Goal: Task Accomplishment & Management: Complete application form

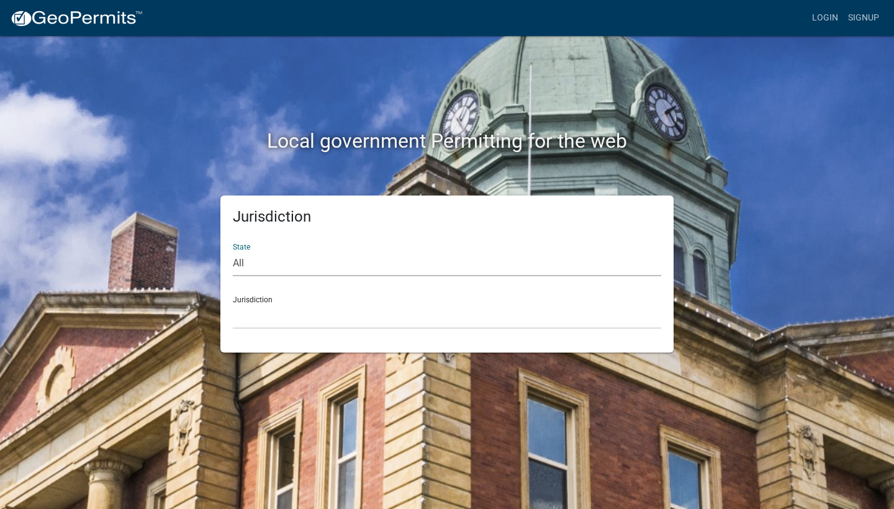
select select "[US_STATE]"
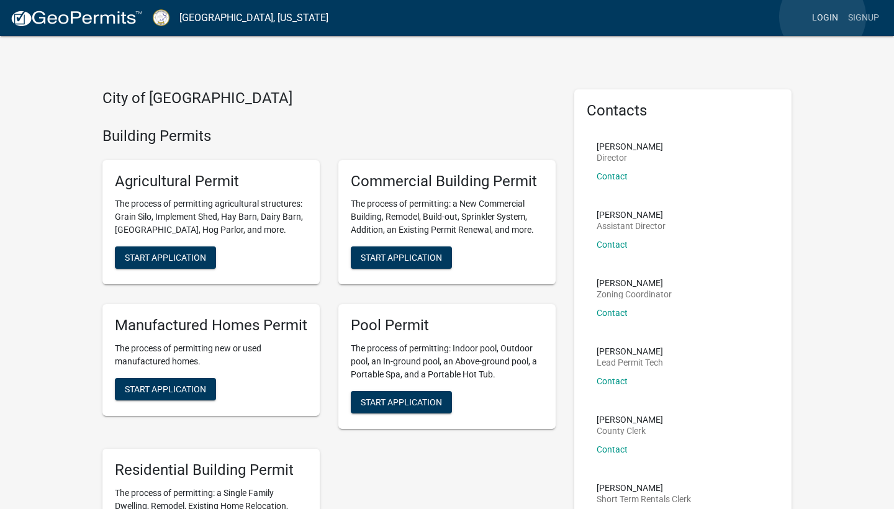
click at [822, 17] on link "Login" at bounding box center [825, 18] width 36 height 24
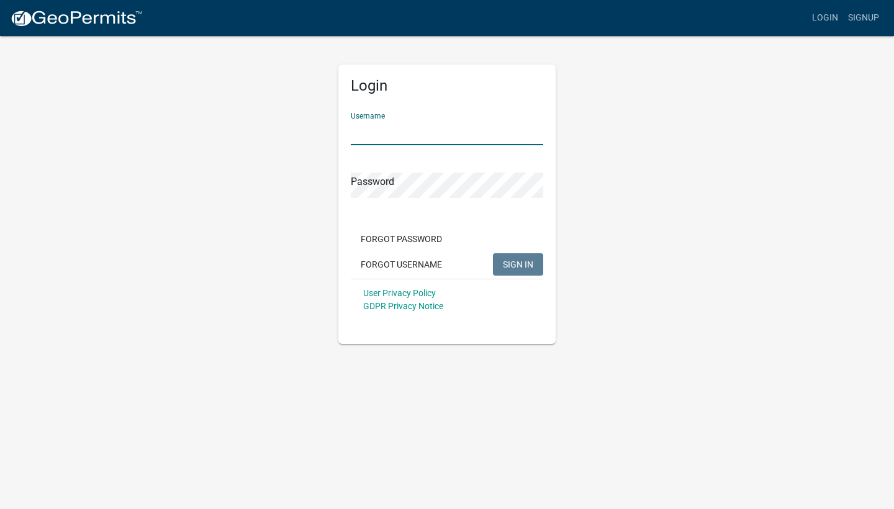
type input "Kbutts3870"
click at [519, 263] on span "SIGN IN" at bounding box center [518, 264] width 30 height 10
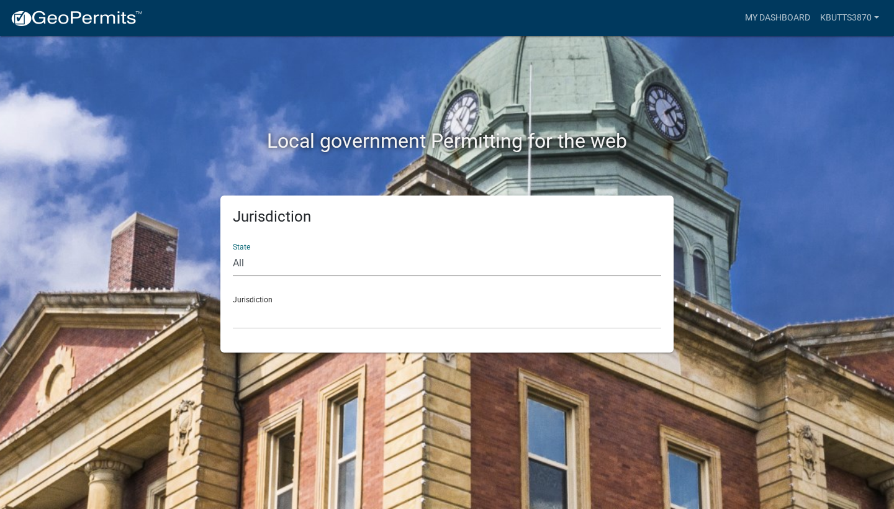
select select "[US_STATE]"
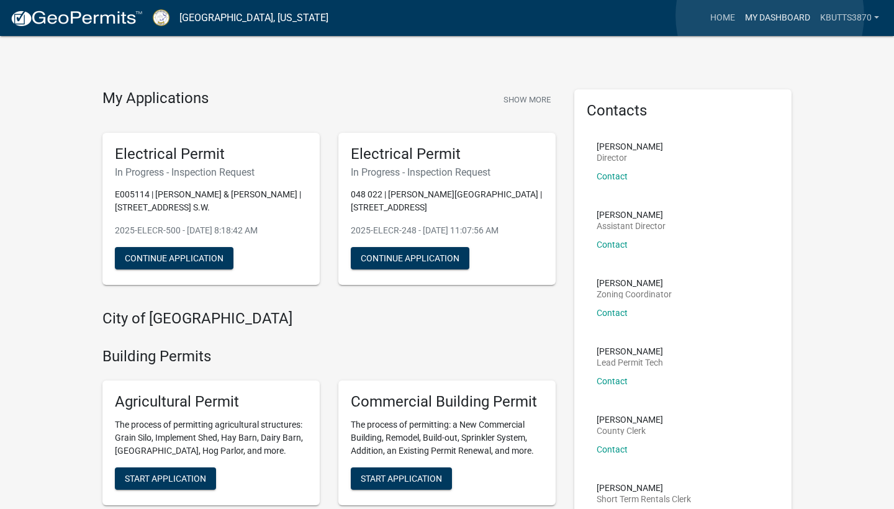
click at [769, 16] on link "My Dashboard" at bounding box center [777, 18] width 75 height 24
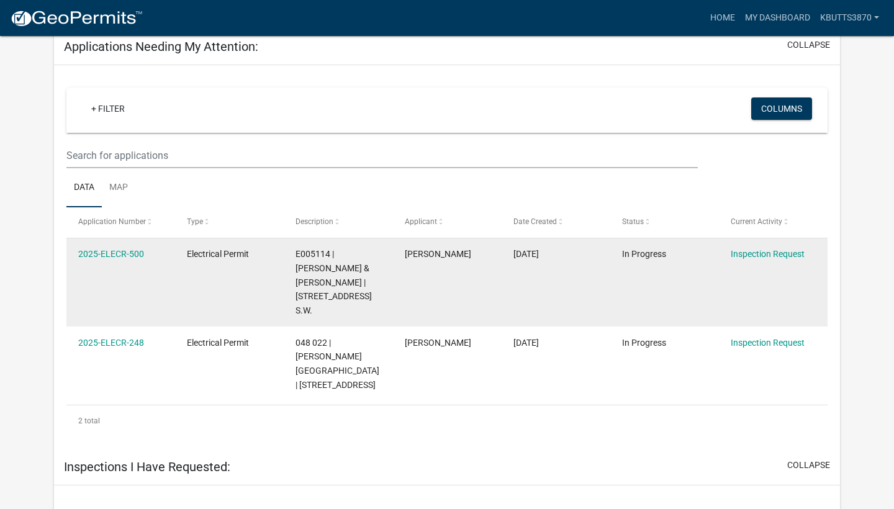
scroll to position [572, 0]
click at [103, 248] on link "2025-ELECR-500" at bounding box center [111, 253] width 66 height 10
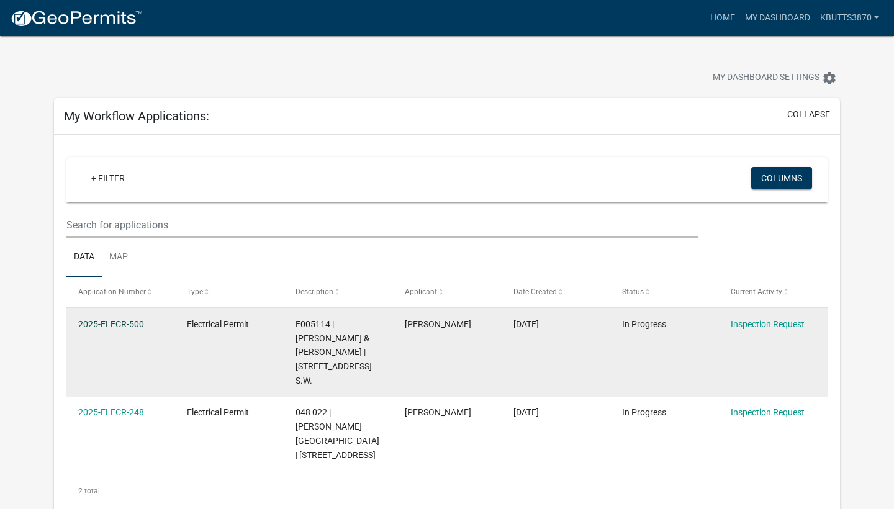
click at [96, 323] on link "2025-ELECR-500" at bounding box center [111, 324] width 66 height 10
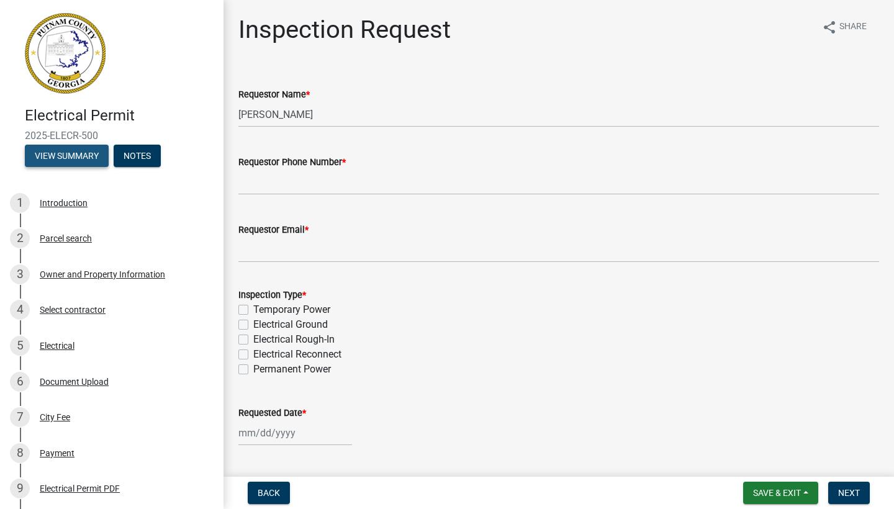
click at [65, 151] on button "View Summary" at bounding box center [67, 156] width 84 height 22
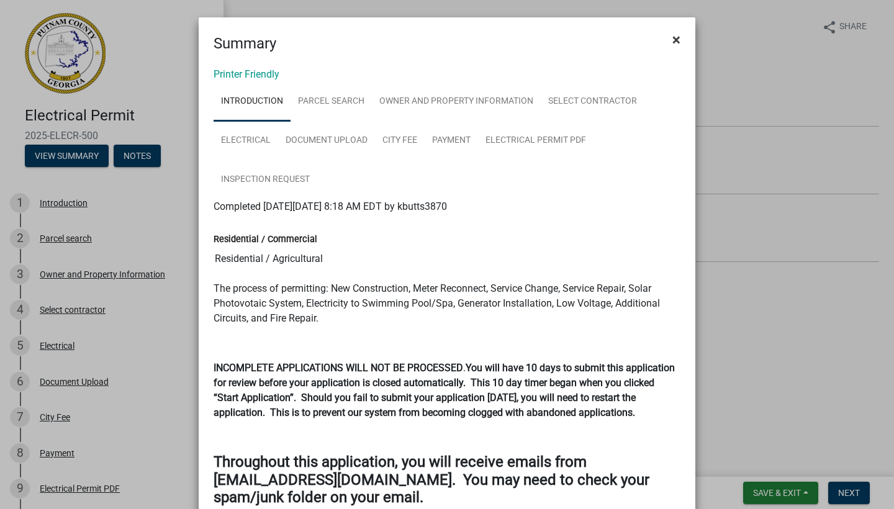
click at [677, 35] on span "×" at bounding box center [676, 39] width 8 height 17
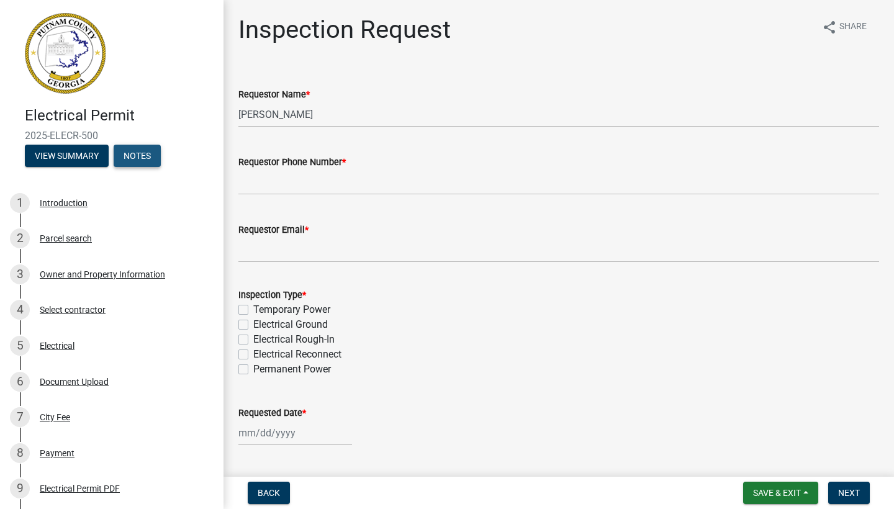
click at [140, 156] on button "Notes" at bounding box center [137, 156] width 47 height 22
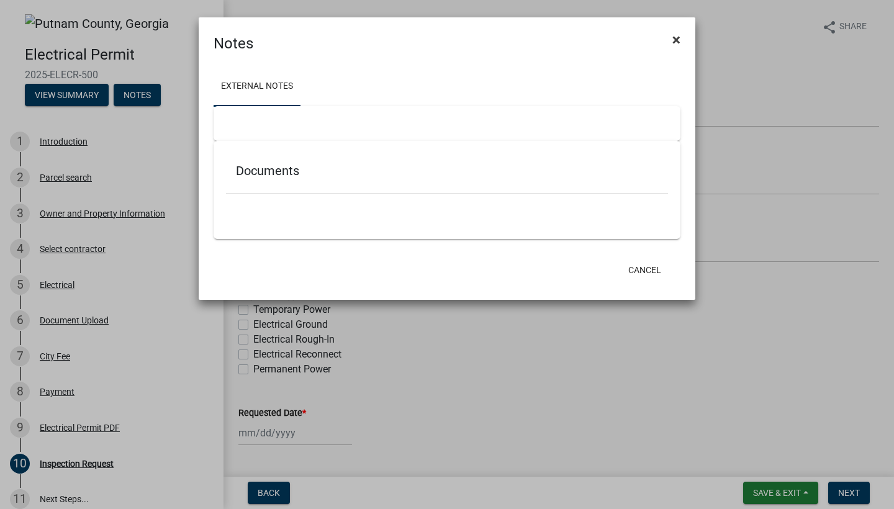
click at [675, 38] on span "×" at bounding box center [676, 39] width 8 height 17
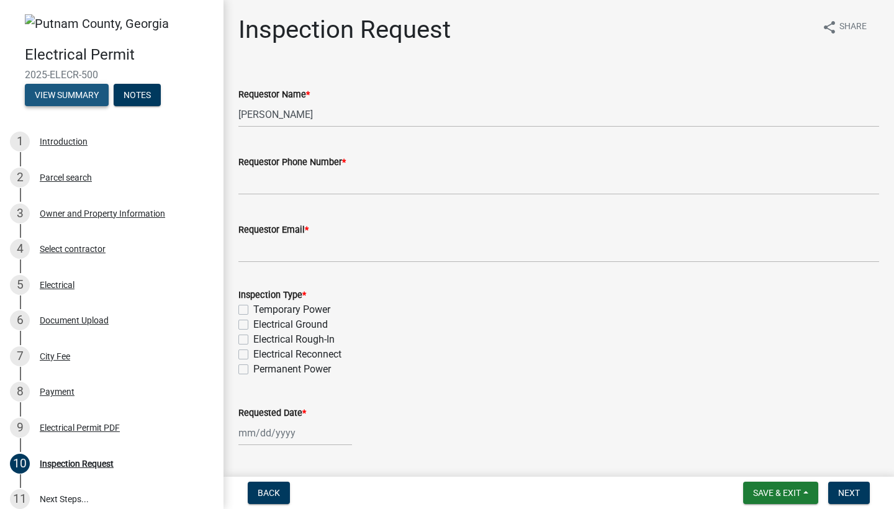
click at [63, 92] on button "View Summary" at bounding box center [67, 95] width 84 height 22
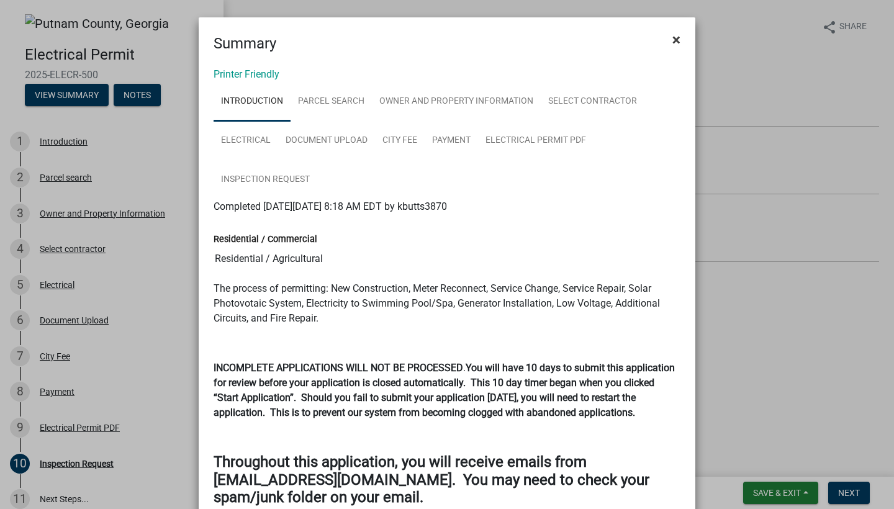
click at [673, 39] on span "×" at bounding box center [676, 39] width 8 height 17
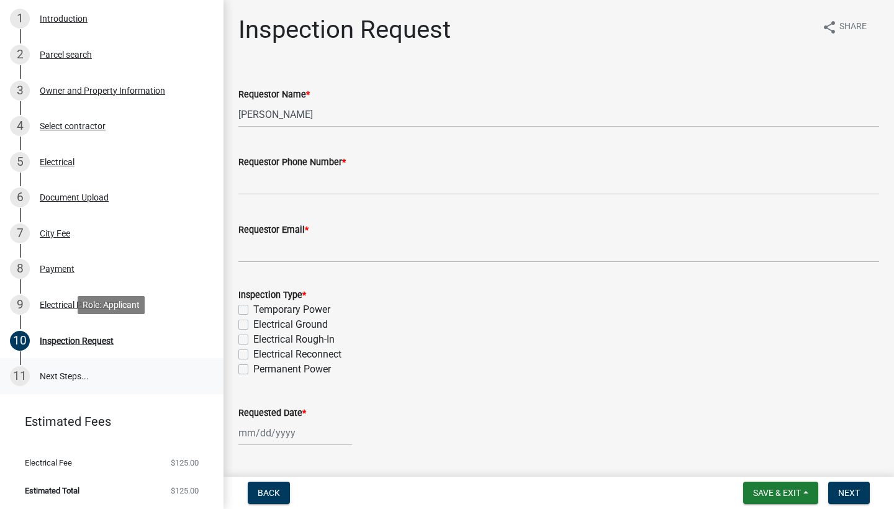
scroll to position [122, 0]
click at [56, 374] on link "11 Next Steps..." at bounding box center [111, 377] width 223 height 36
click at [843, 490] on span "Next" at bounding box center [849, 493] width 22 height 10
